Goal: Task Accomplishment & Management: Use online tool/utility

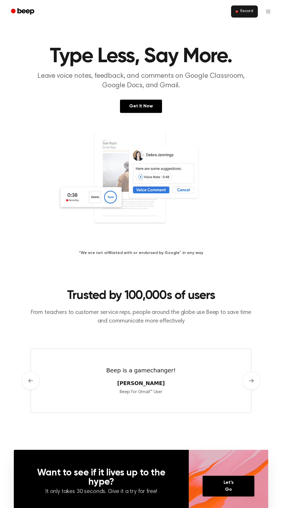
click at [248, 12] on span "Record" at bounding box center [247, 11] width 13 height 5
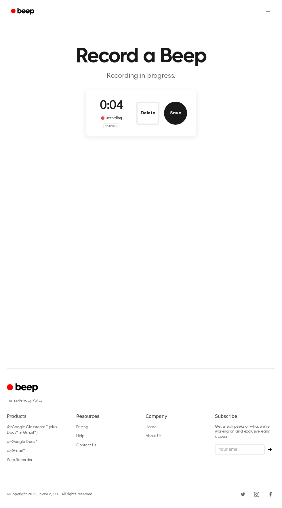
click at [186, 109] on button "Save" at bounding box center [175, 113] width 23 height 23
click at [162, 100] on span "Processing..." at bounding box center [150, 104] width 31 height 9
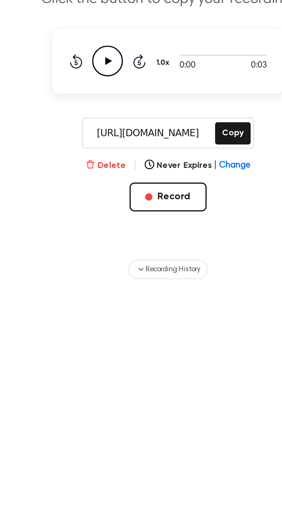
click at [117, 154] on button "Delete" at bounding box center [111, 156] width 19 height 6
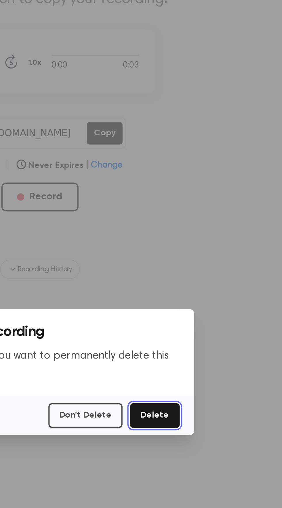
click at [200, 281] on button "Delete" at bounding box center [196, 275] width 24 height 12
click at [205, 281] on button "Delete" at bounding box center [196, 275] width 24 height 12
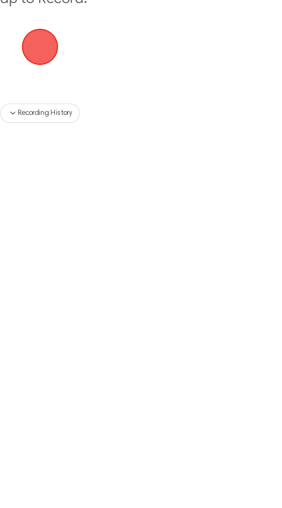
click at [145, 97] on span "button" at bounding box center [141, 98] width 21 height 21
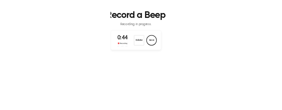
scroll to position [18, 0]
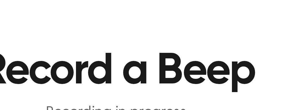
click at [172, 55] on p "Recording in progress." at bounding box center [141, 59] width 221 height 10
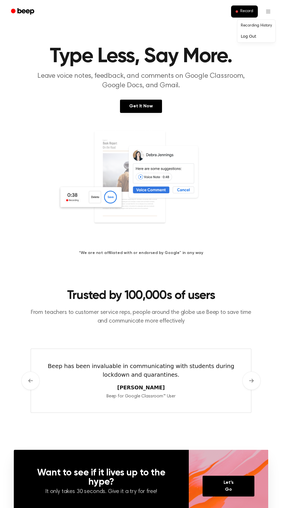
click at [260, 24] on link "Recording History" at bounding box center [257, 26] width 36 height 10
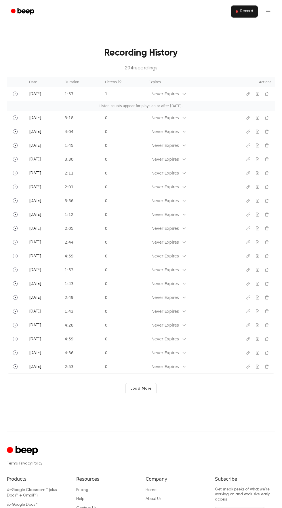
click at [247, 12] on span "Record" at bounding box center [247, 11] width 13 height 5
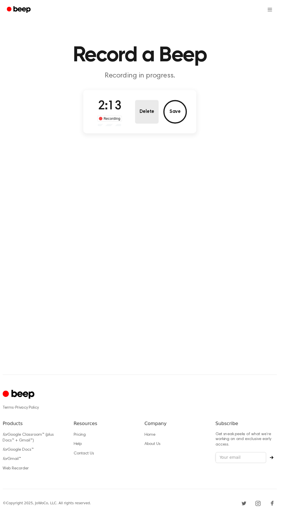
click at [158, 116] on button "Delete" at bounding box center [148, 111] width 23 height 23
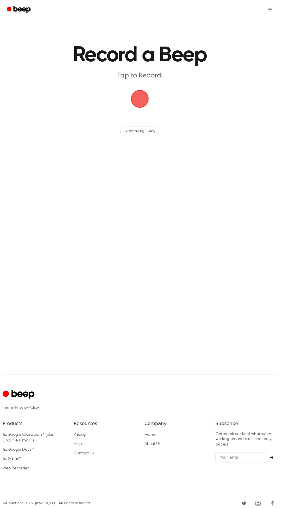
click at [151, 99] on span "button" at bounding box center [141, 99] width 20 height 20
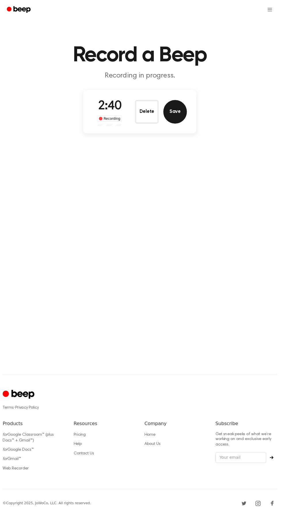
click at [180, 103] on button "Save" at bounding box center [175, 111] width 23 height 23
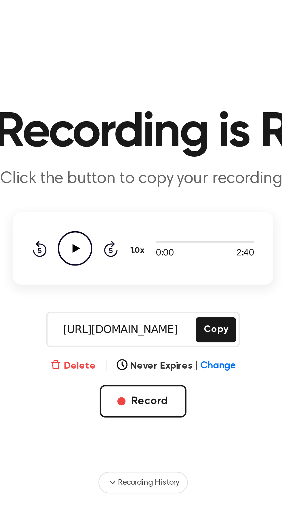
click at [114, 154] on button "Delete" at bounding box center [111, 156] width 19 height 6
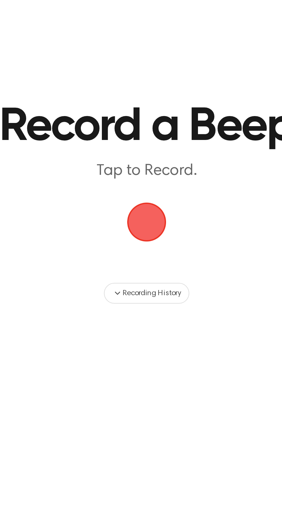
click at [148, 95] on span "button" at bounding box center [141, 99] width 19 height 19
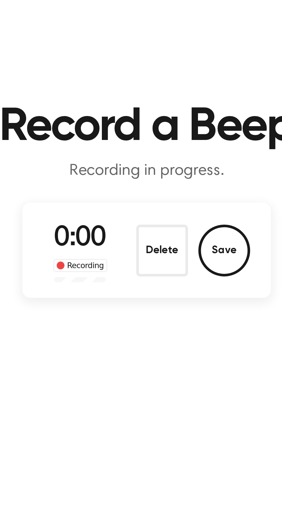
click at [141, 97] on div "0:00 Recording Delete Save" at bounding box center [141, 111] width 92 height 29
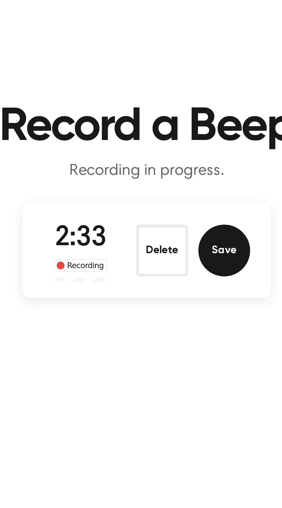
click at [175, 113] on button "Save" at bounding box center [175, 111] width 23 height 23
